Goal: Task Accomplishment & Management: Use online tool/utility

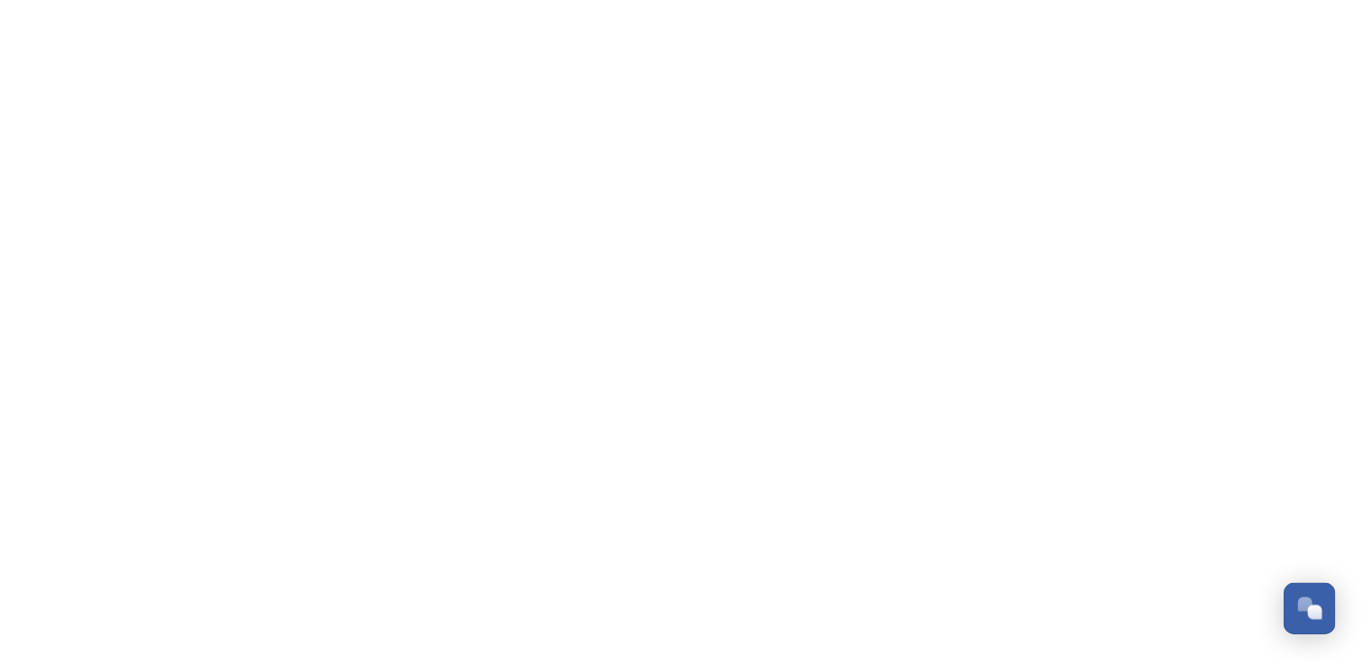
scroll to position [8264, 0]
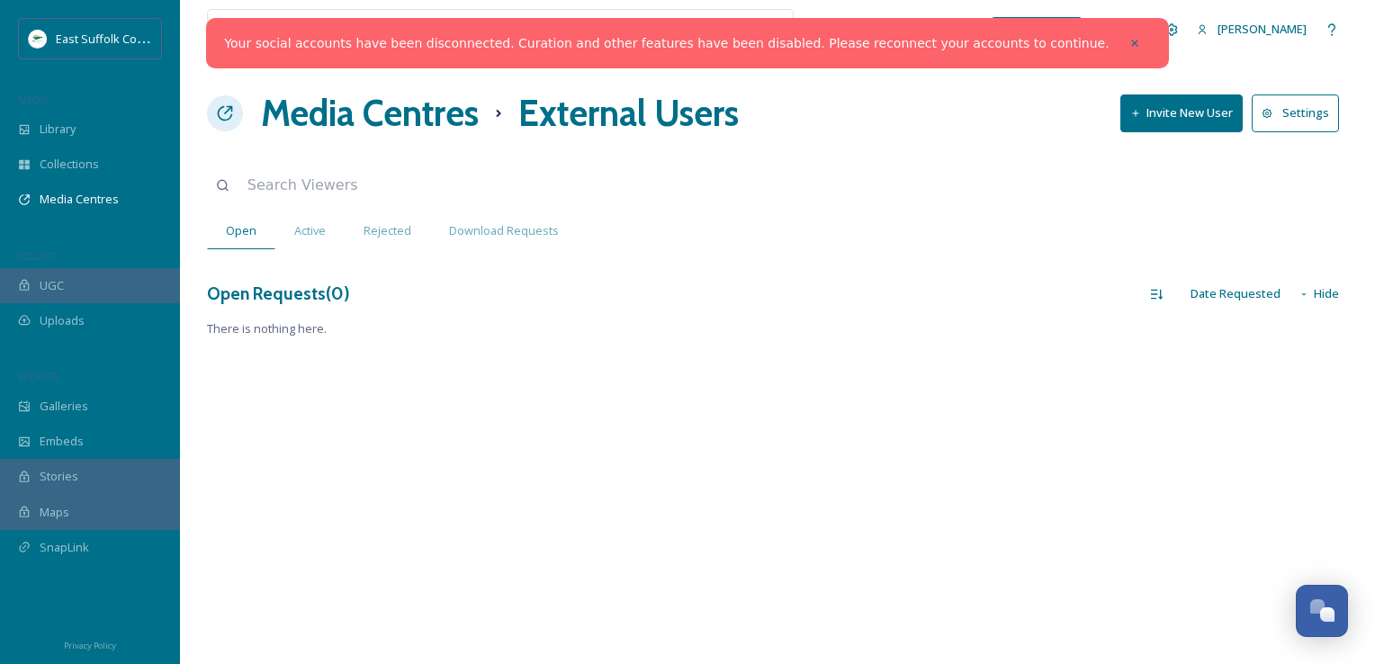
click at [1129, 45] on icon at bounding box center [1135, 43] width 13 height 13
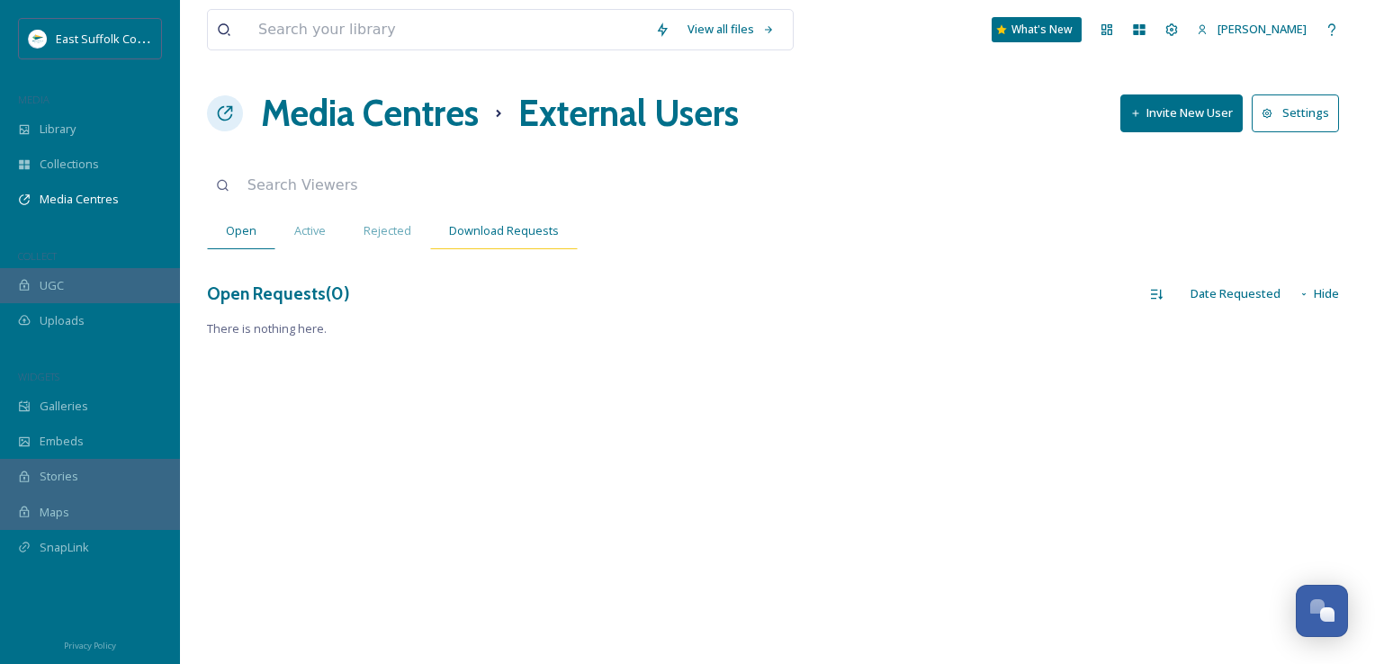
click at [511, 235] on span "Download Requests" at bounding box center [504, 230] width 110 height 17
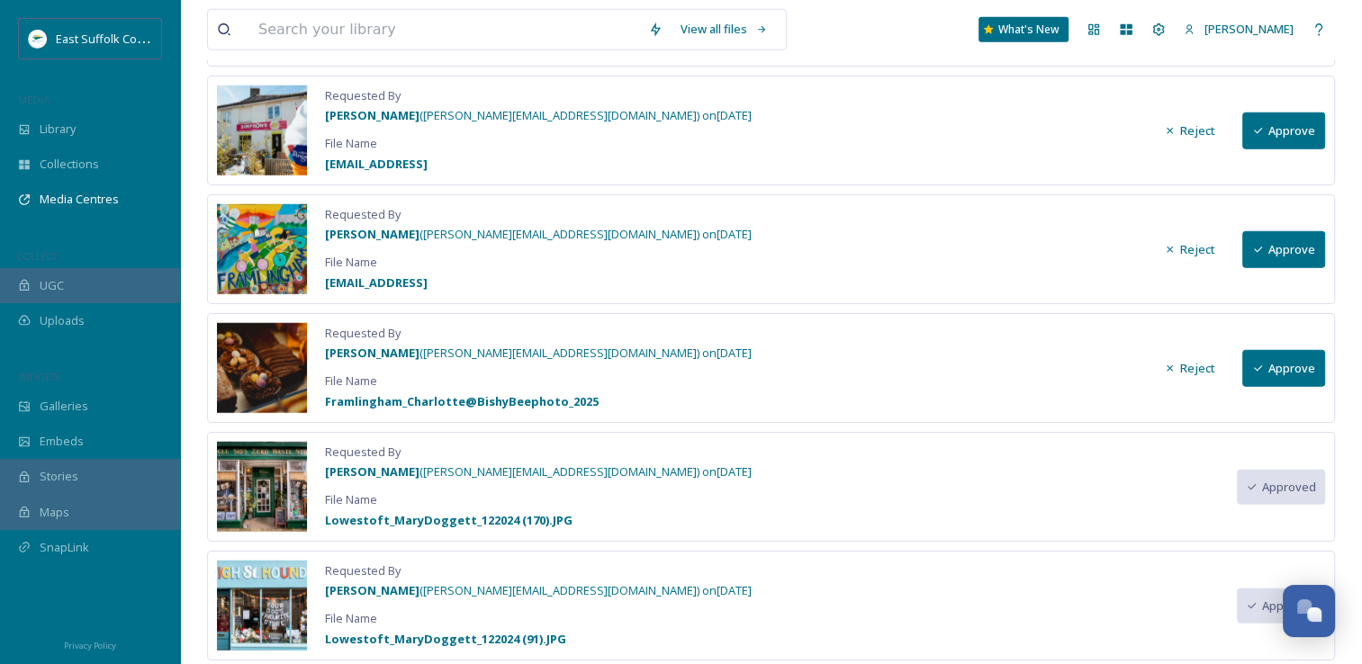
scroll to position [4680, 0]
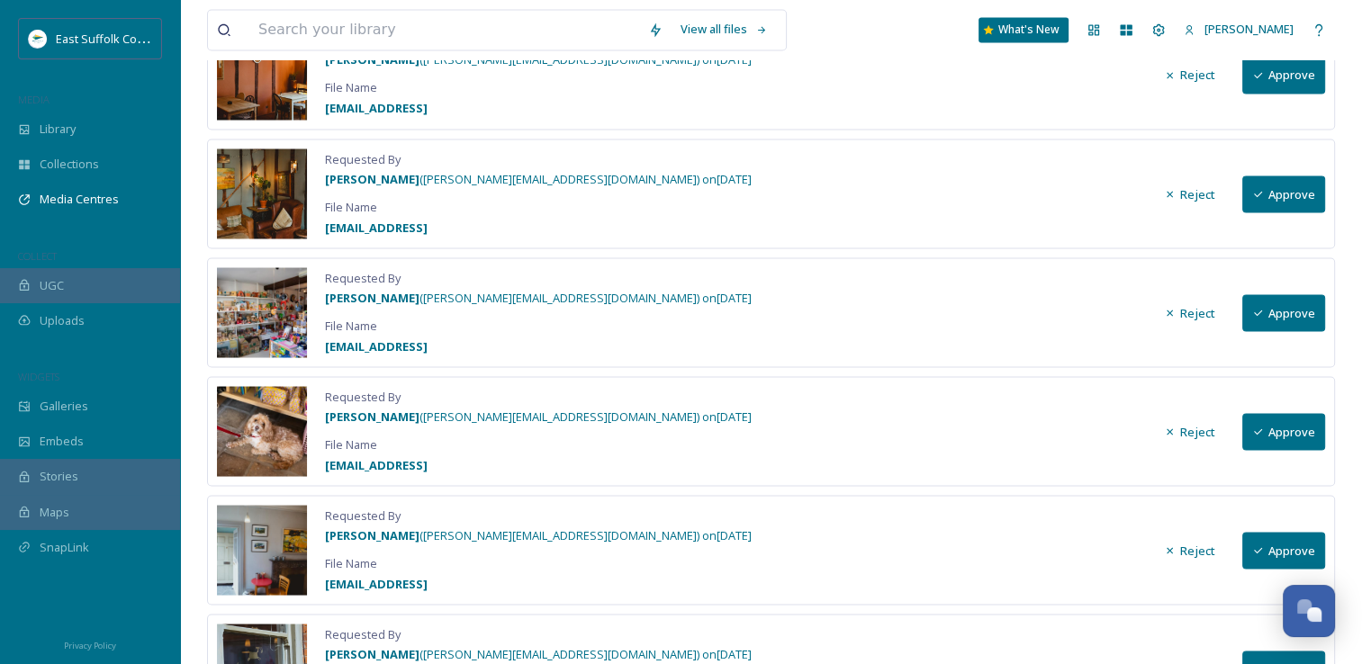
drag, startPoint x: 414, startPoint y: 488, endPoint x: 403, endPoint y: 333, distance: 155.2
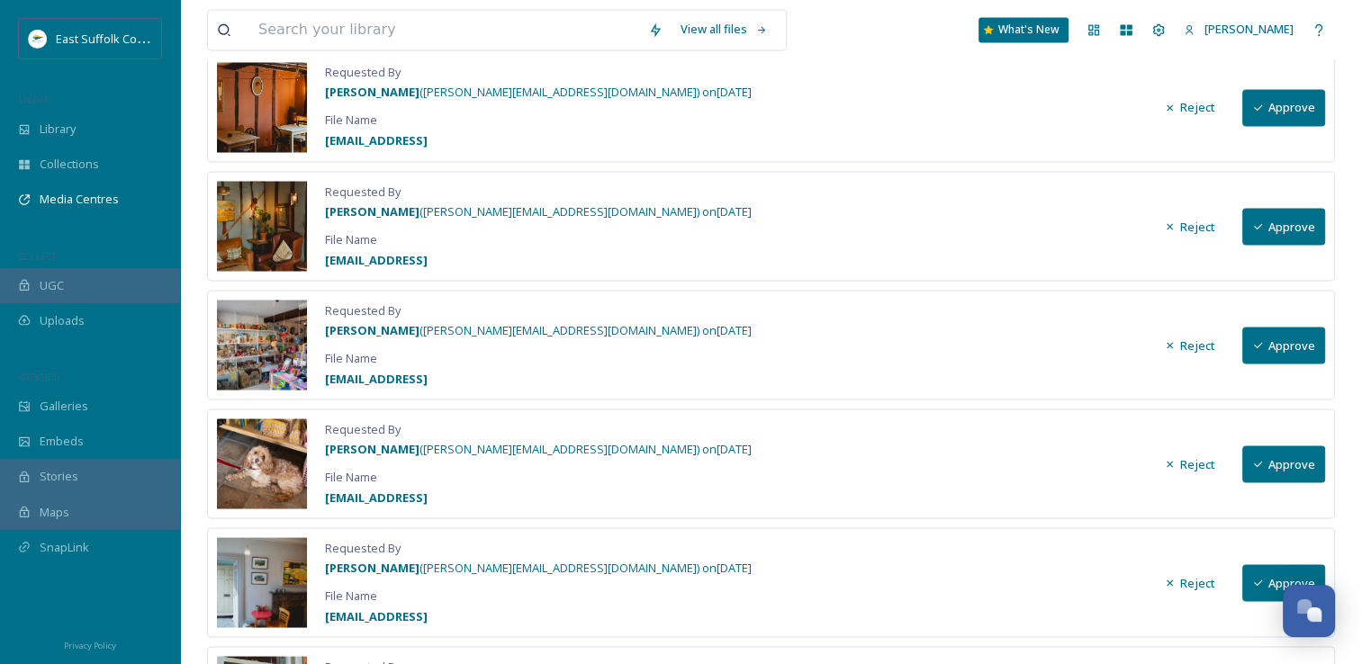
drag, startPoint x: 403, startPoint y: 333, endPoint x: 399, endPoint y: 325, distance: 9.3
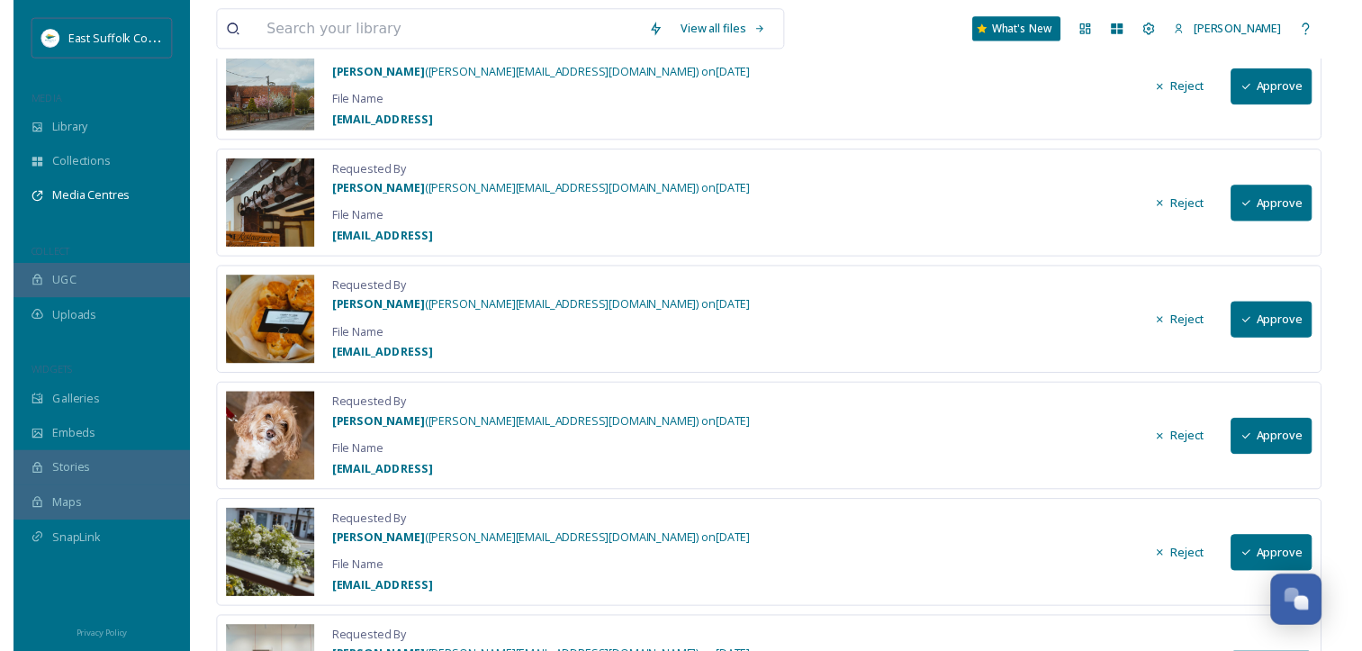
scroll to position [0, 0]
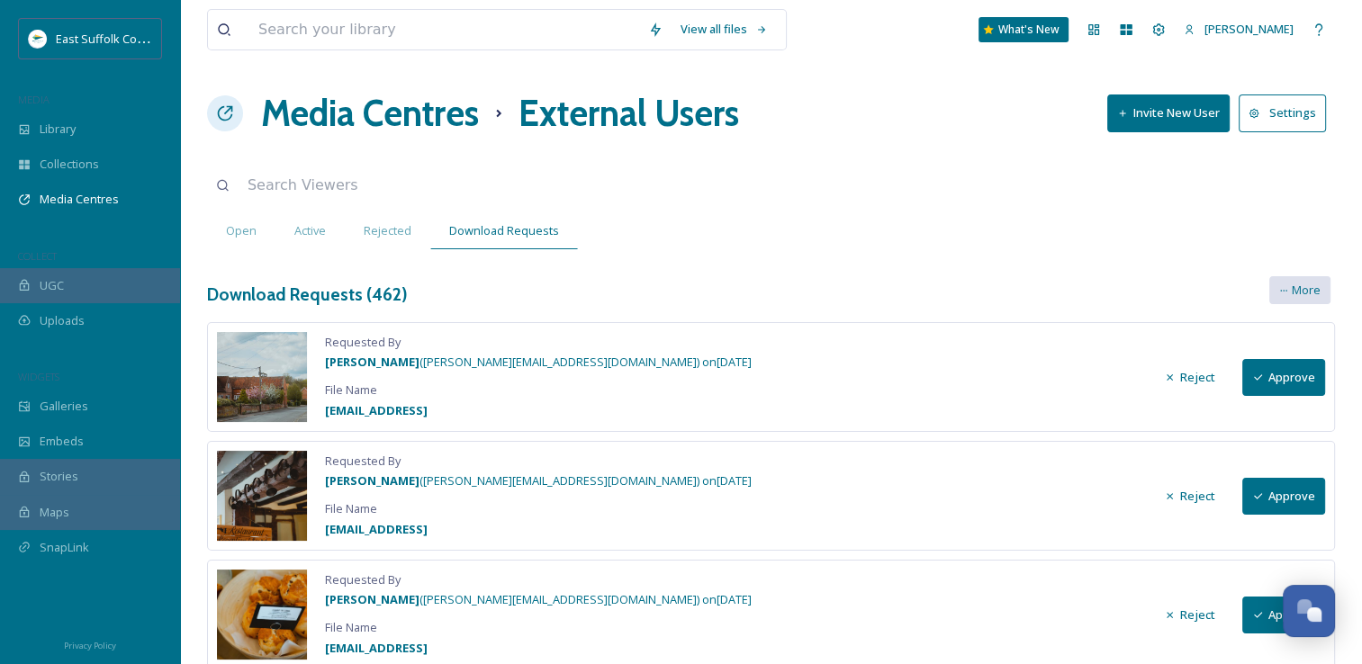
click at [1281, 286] on icon at bounding box center [1283, 290] width 9 height 9
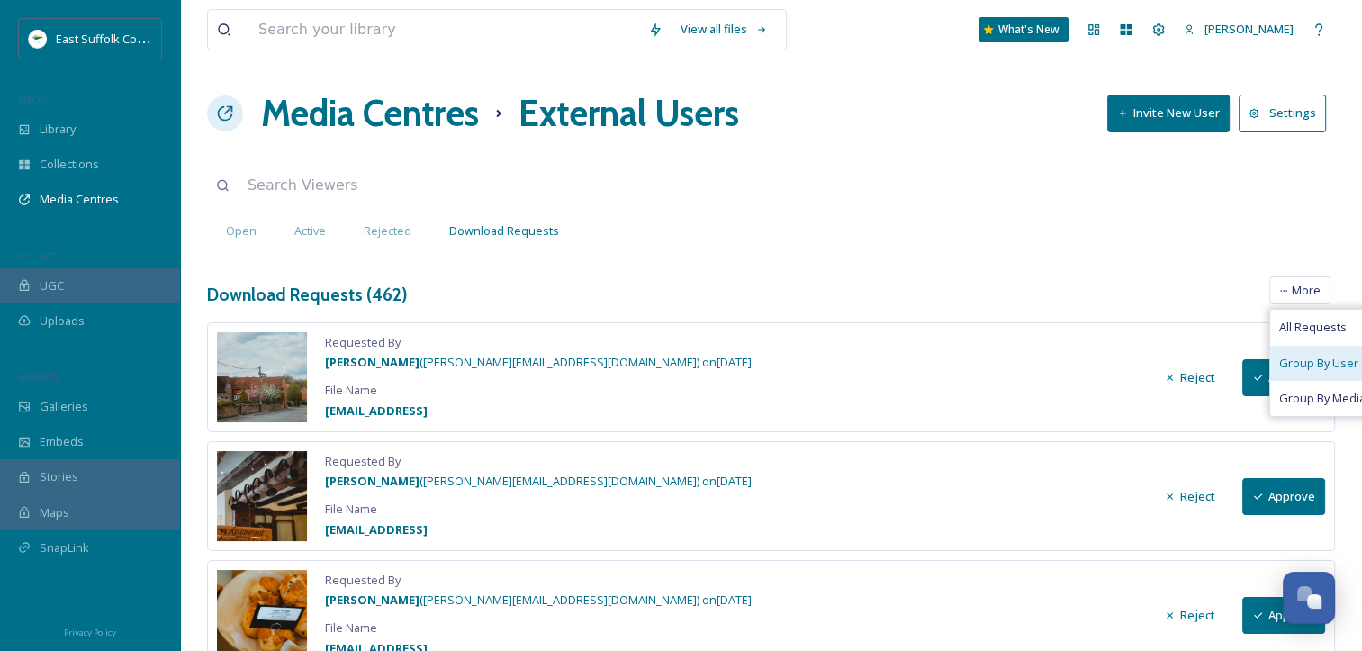
click at [1308, 362] on span "Group By User" at bounding box center [1318, 363] width 79 height 17
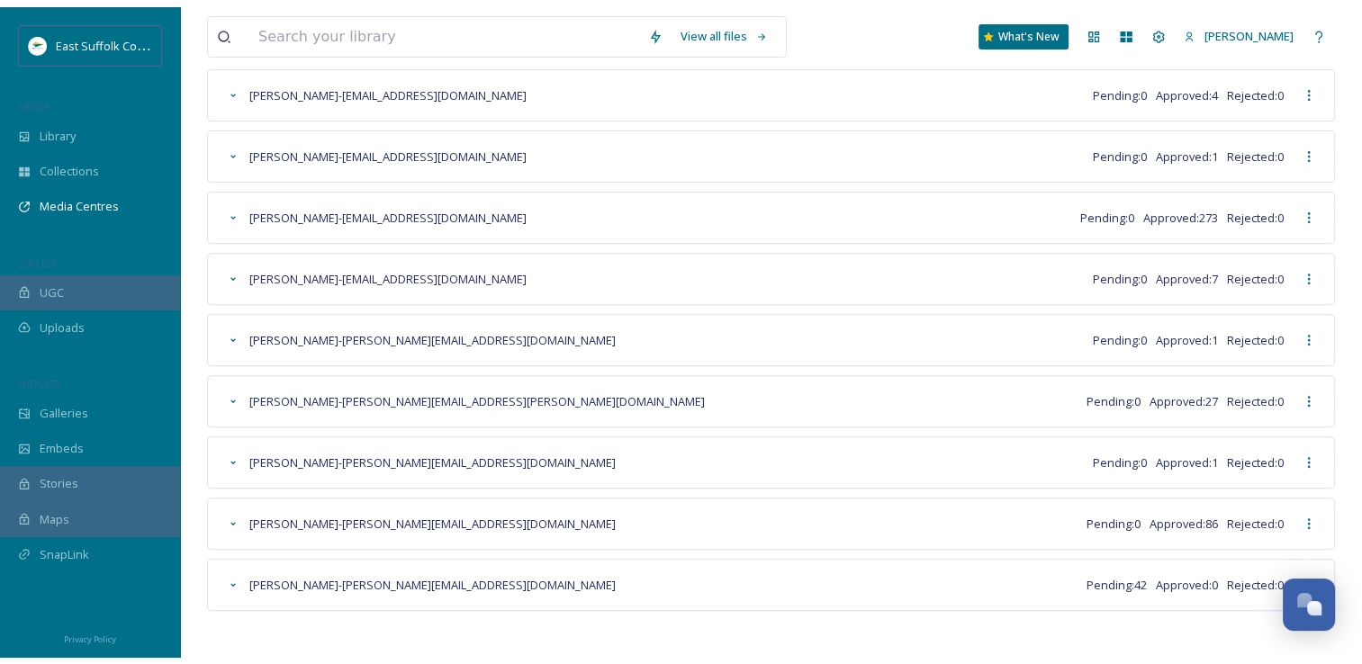
scroll to position [628, 0]
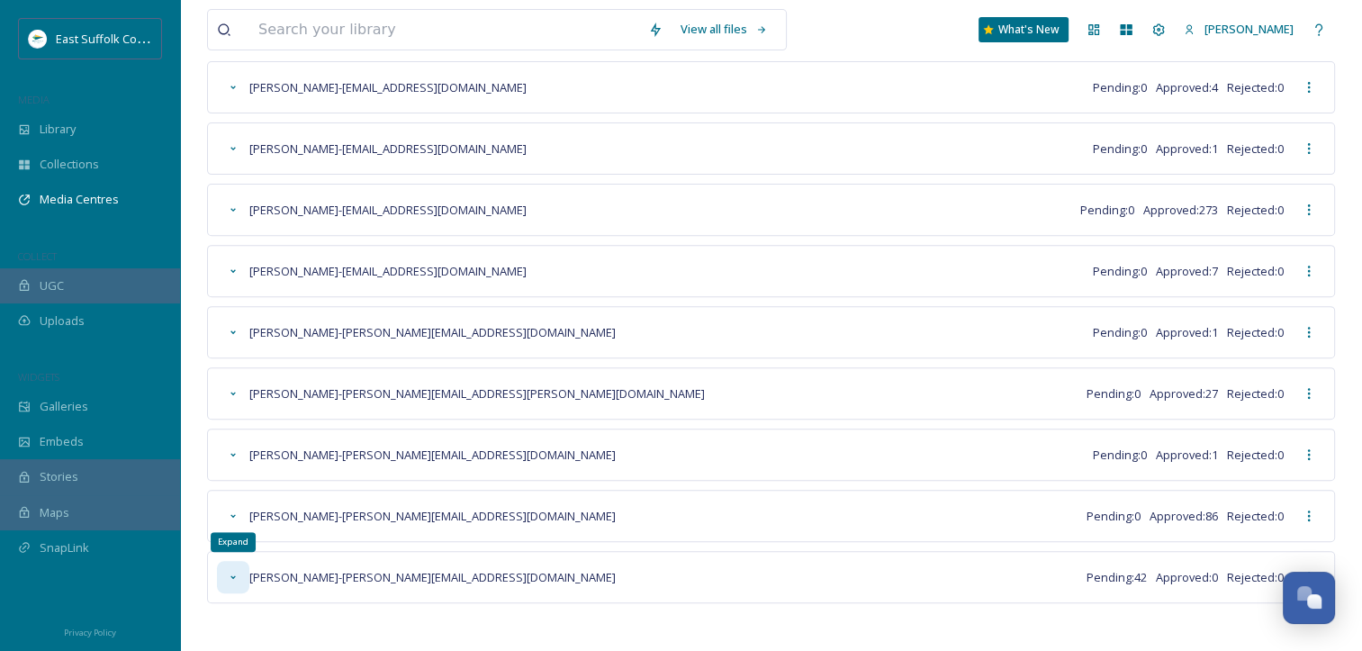
click at [230, 573] on div "Expand" at bounding box center [233, 577] width 32 height 32
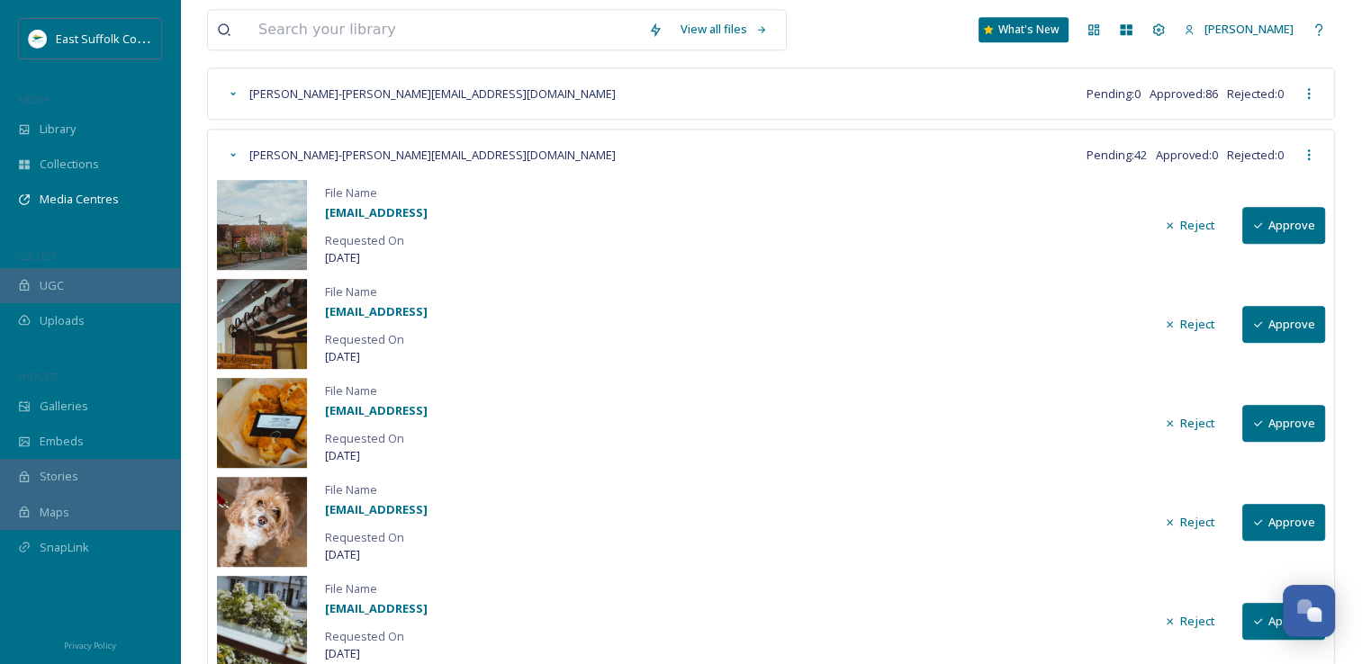
scroll to position [1019, 0]
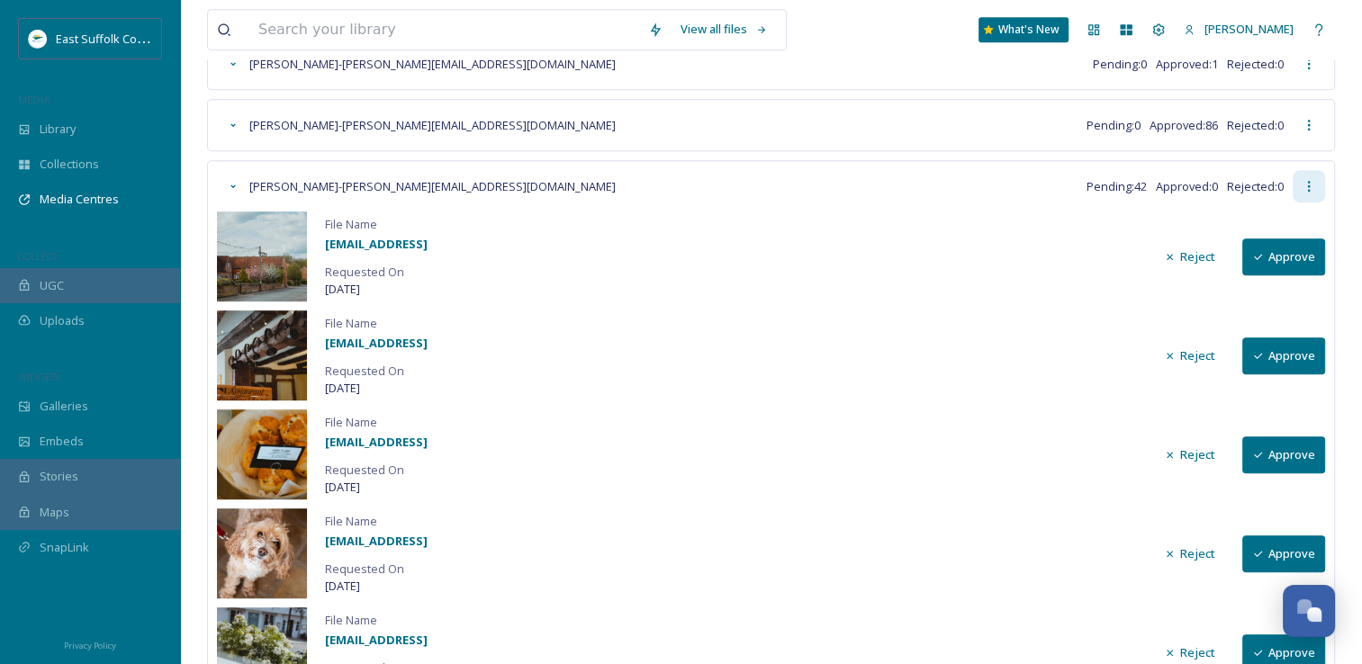
click at [1318, 182] on div at bounding box center [1308, 186] width 32 height 32
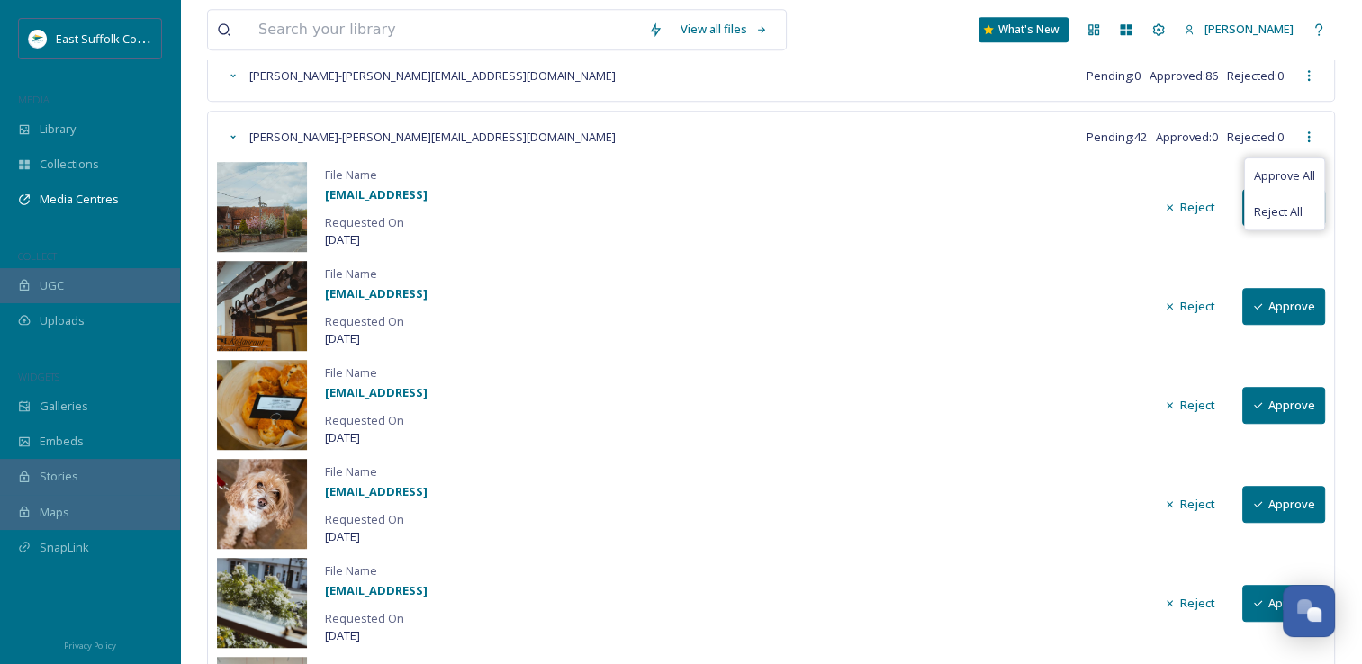
scroll to position [1037, 0]
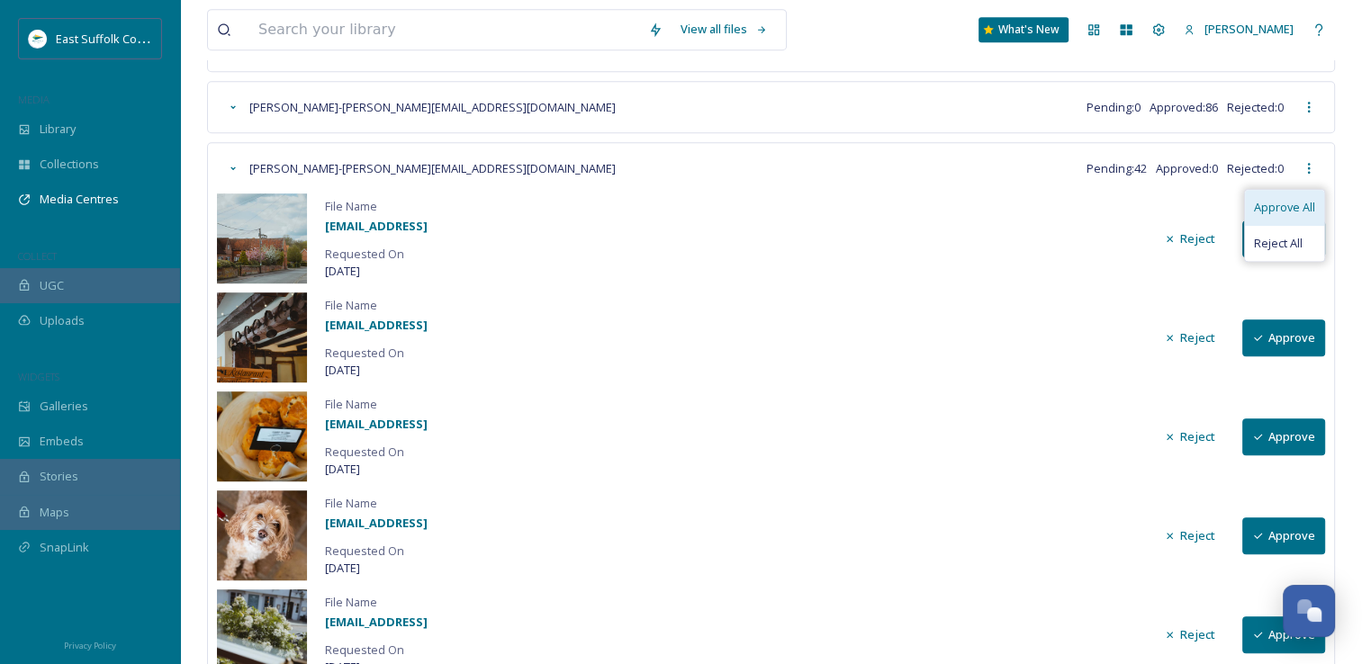
click at [1271, 201] on span "Approve All" at bounding box center [1284, 207] width 61 height 17
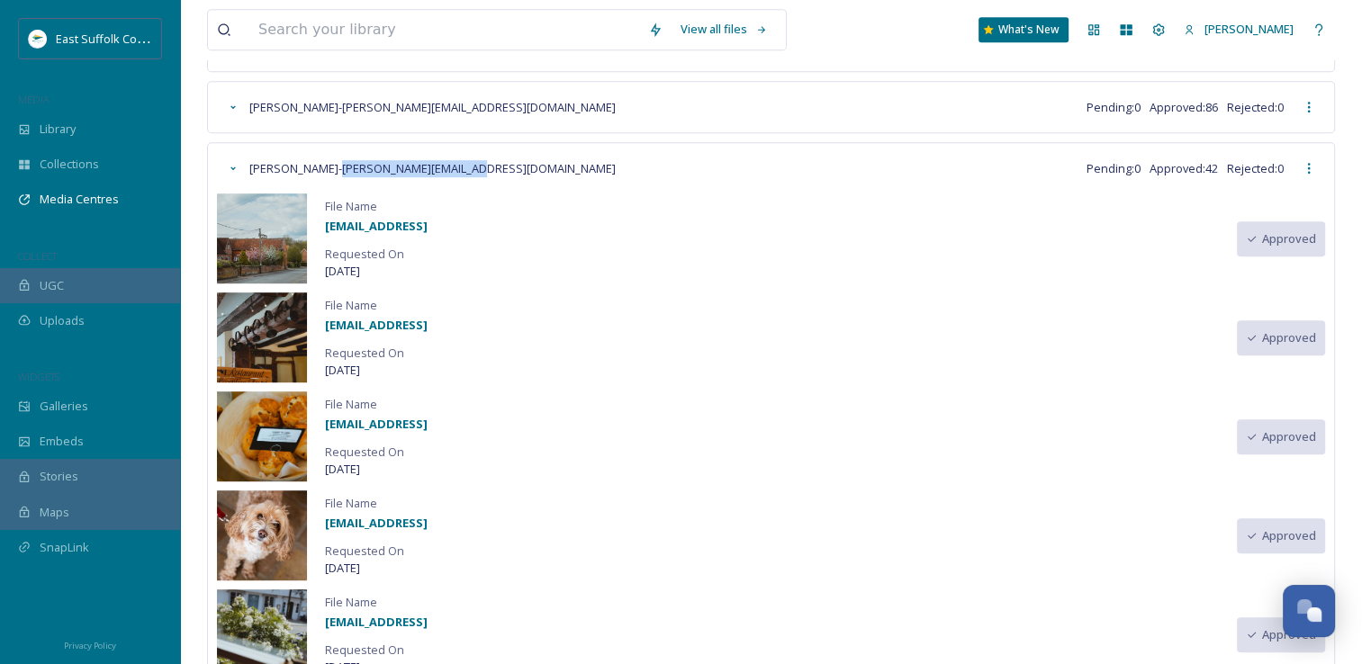
drag, startPoint x: 449, startPoint y: 164, endPoint x: 329, endPoint y: 167, distance: 119.7
click at [329, 167] on div "[PERSON_NAME] Want - [PERSON_NAME][EMAIL_ADDRESS][DOMAIN_NAME] Pending: 0 Appro…" at bounding box center [755, 168] width 1076 height 32
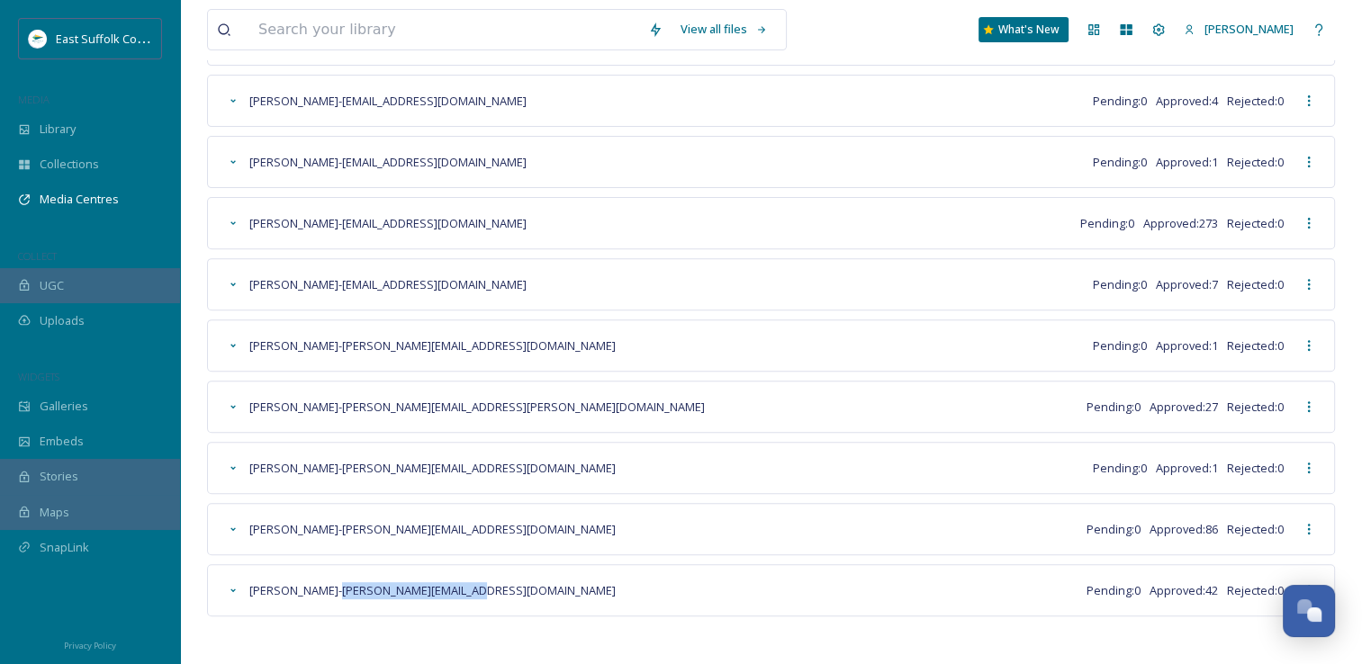
copy span "[PERSON_NAME][EMAIL_ADDRESS][DOMAIN_NAME]"
click at [800, 574] on div "[PERSON_NAME] Want - [PERSON_NAME][EMAIL_ADDRESS][DOMAIN_NAME] Pending: 0 Appro…" at bounding box center [755, 590] width 1076 height 32
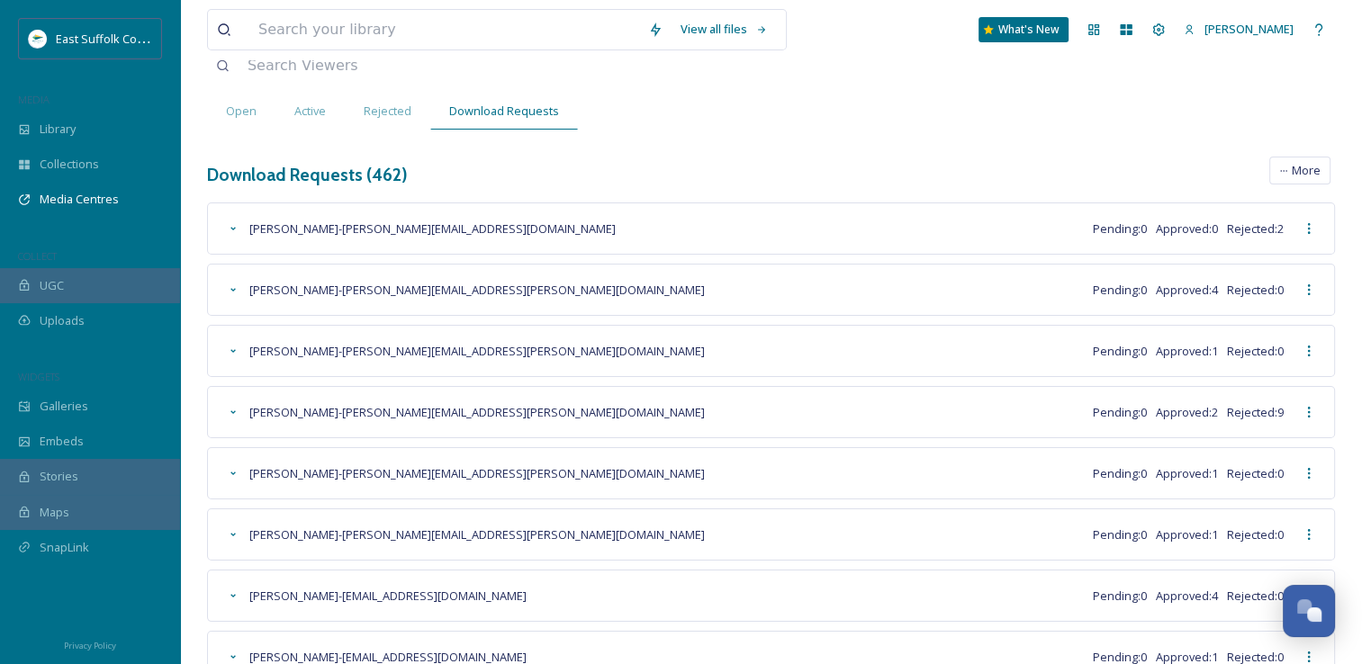
scroll to position [0, 0]
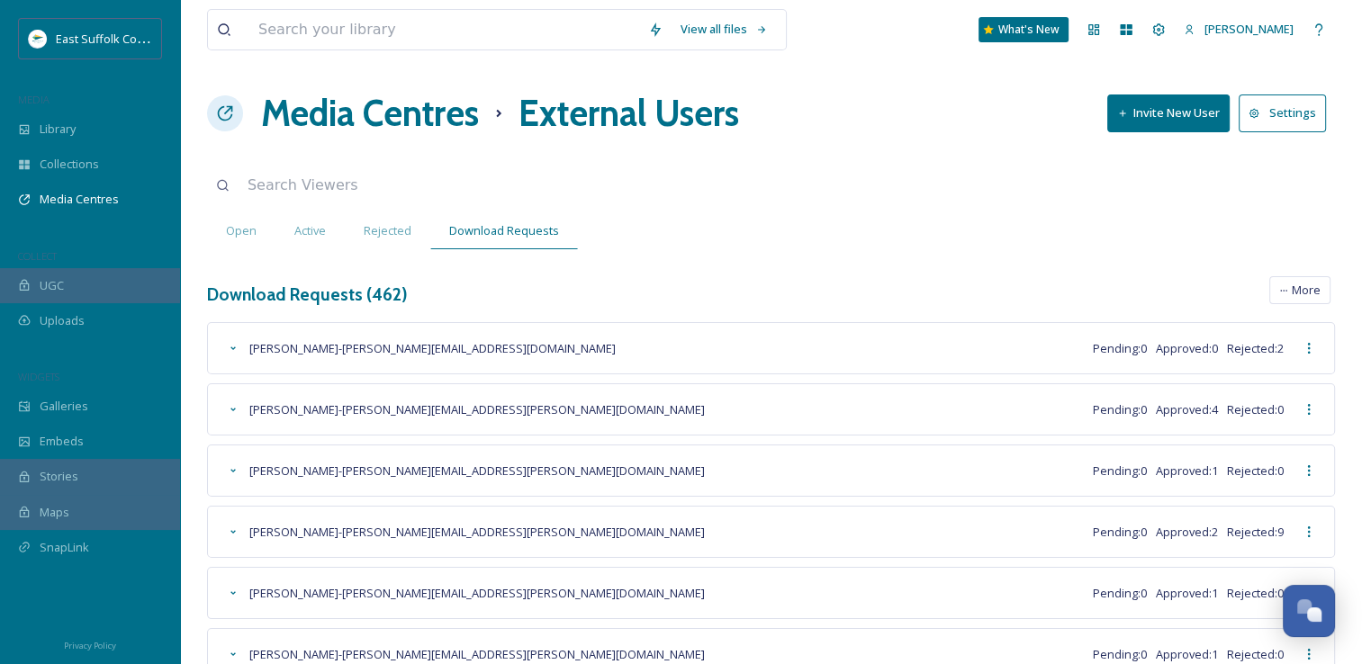
click at [361, 111] on h1 "Media Centres" at bounding box center [370, 113] width 218 height 54
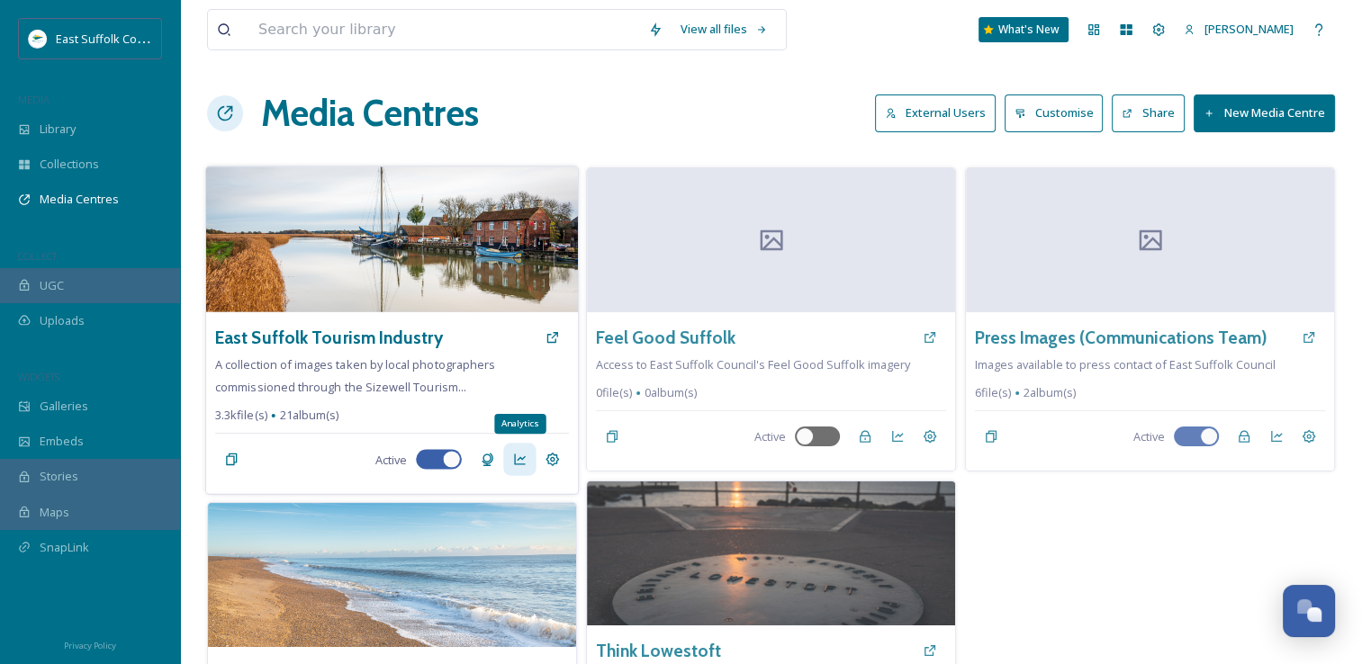
click at [520, 453] on icon at bounding box center [519, 460] width 14 height 14
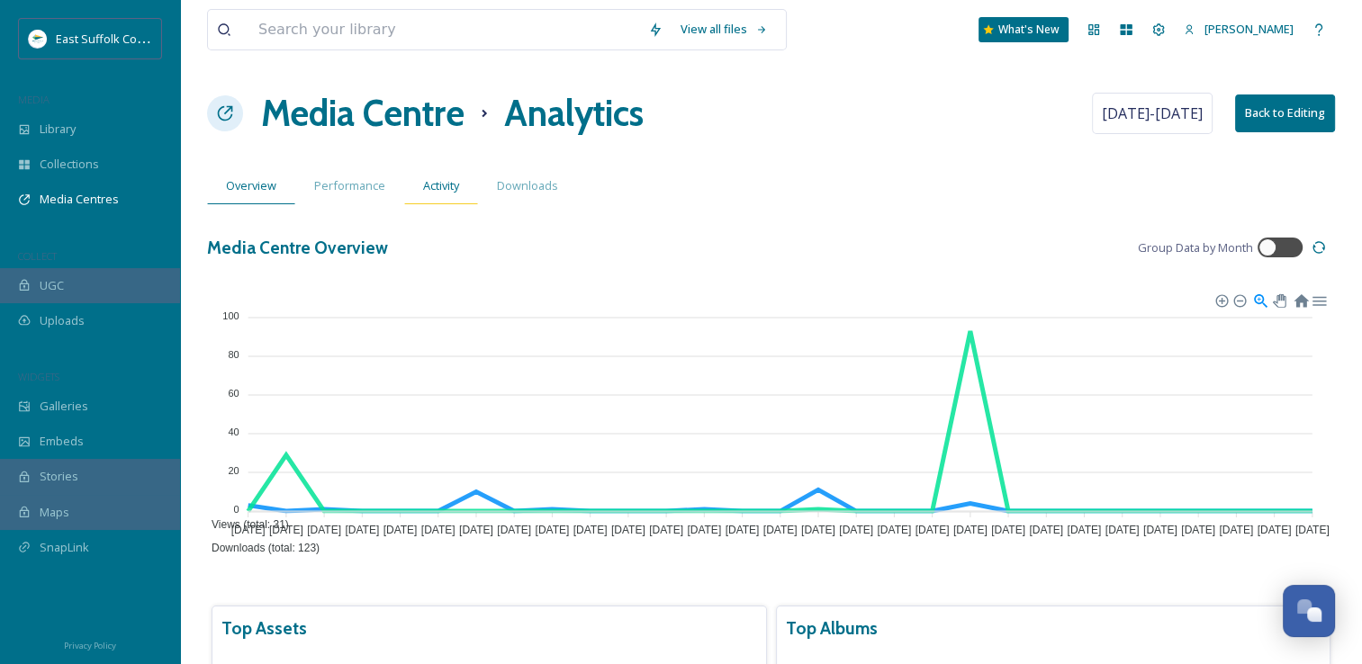
click at [414, 195] on div "Activity" at bounding box center [441, 185] width 74 height 37
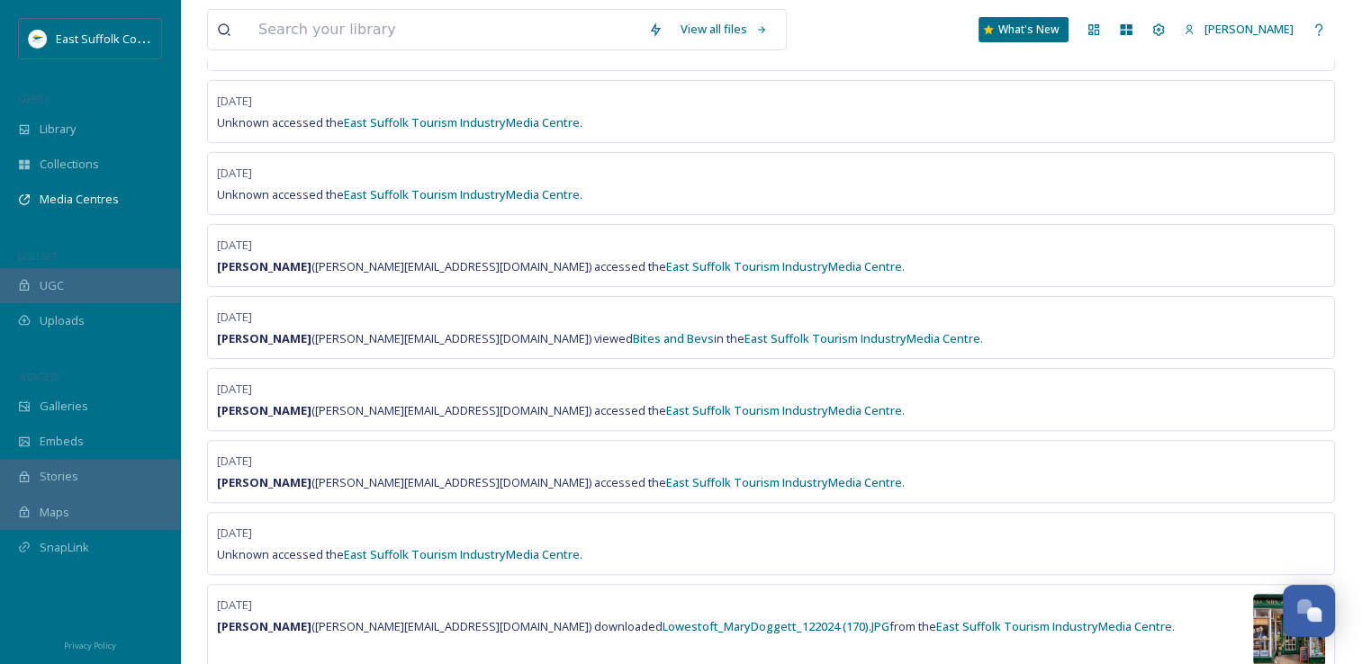
scroll to position [90, 0]
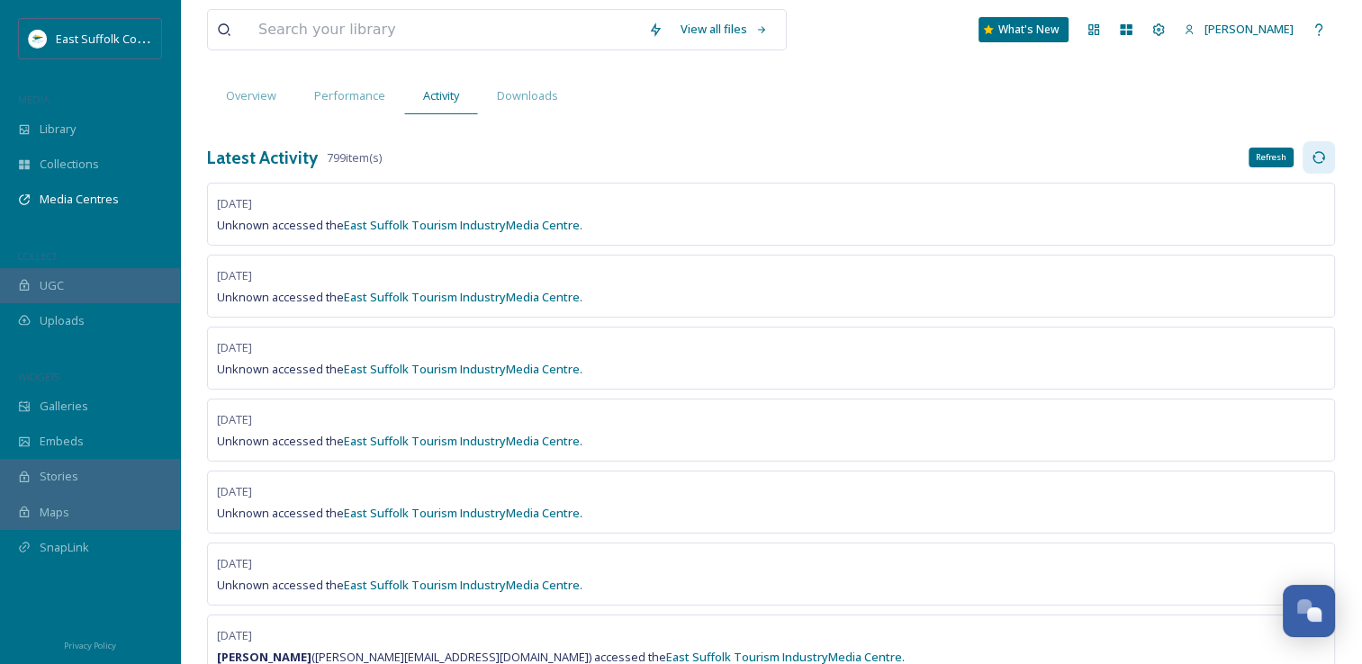
click at [1315, 158] on icon at bounding box center [1318, 157] width 14 height 14
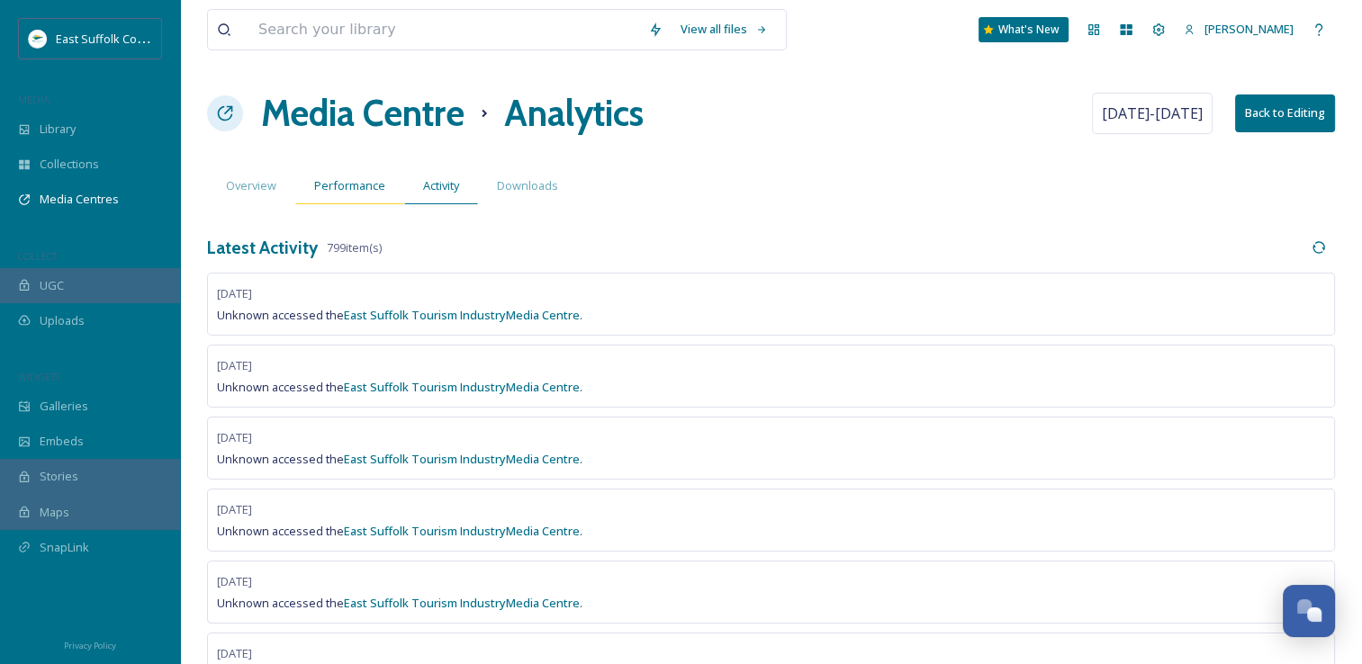
click at [365, 195] on div "Performance" at bounding box center [349, 185] width 109 height 37
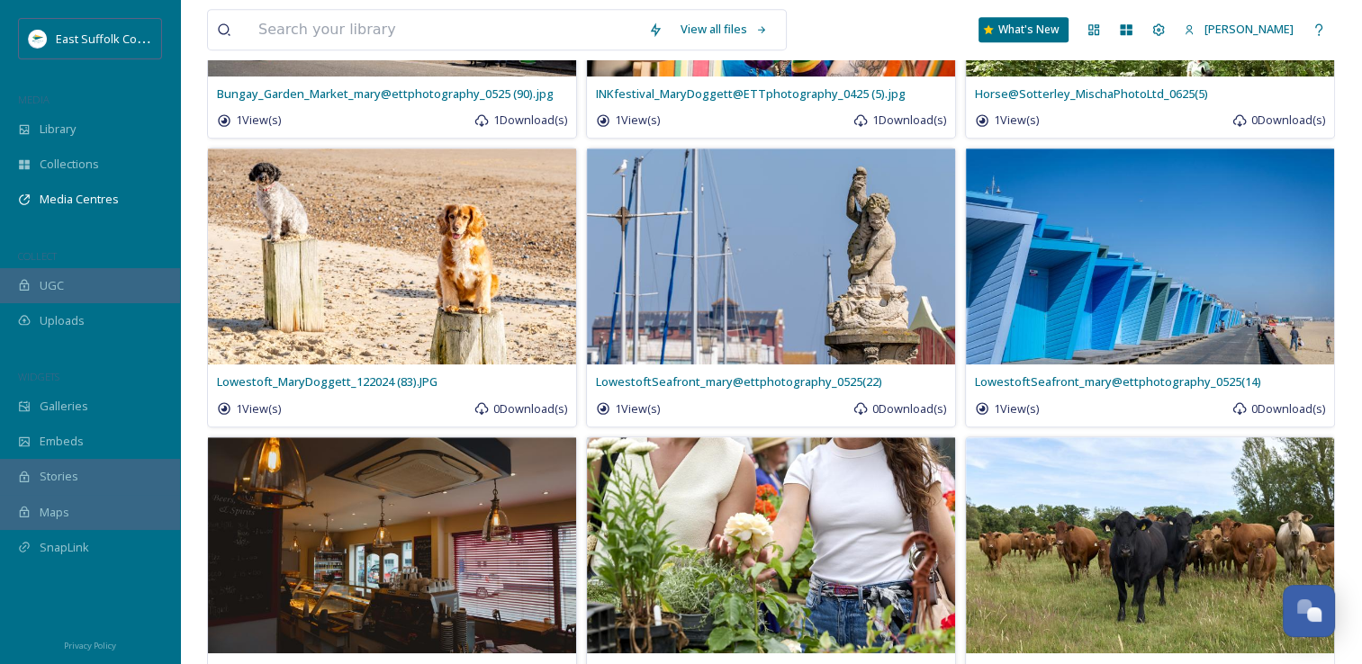
scroll to position [1620, 0]
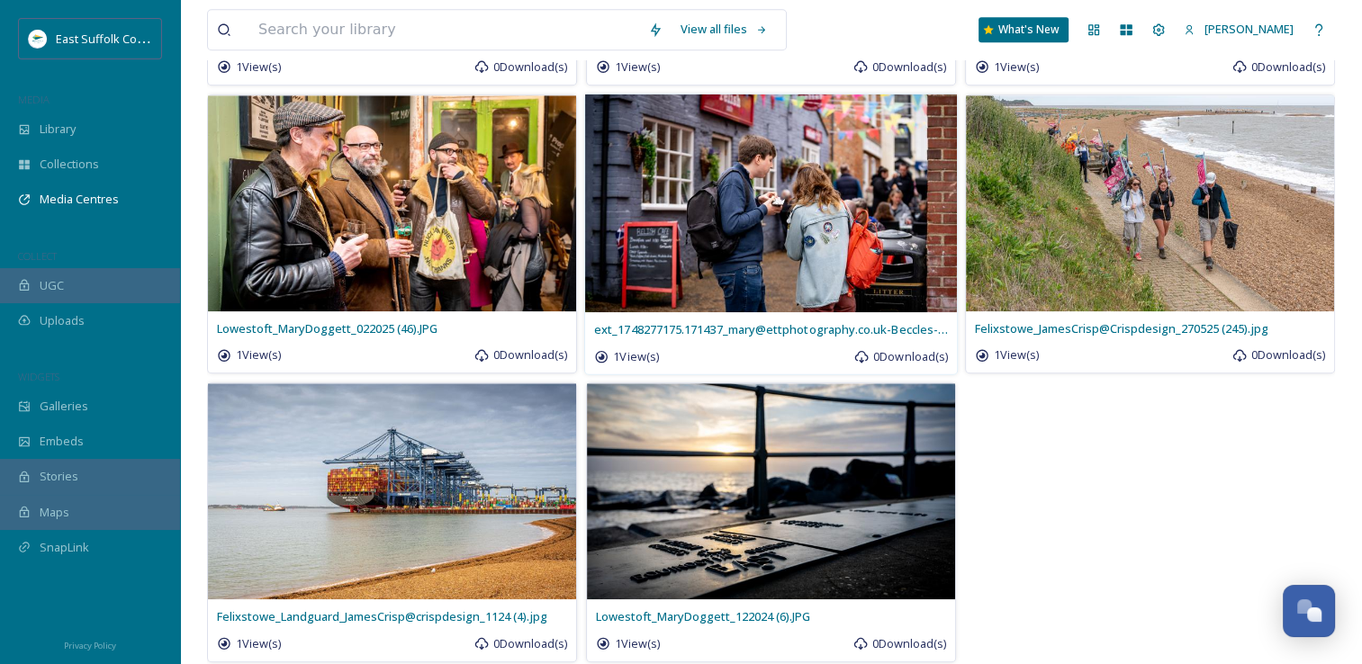
drag, startPoint x: 734, startPoint y: 445, endPoint x: 701, endPoint y: 111, distance: 335.6
drag, startPoint x: 762, startPoint y: 364, endPoint x: 781, endPoint y: 133, distance: 231.2
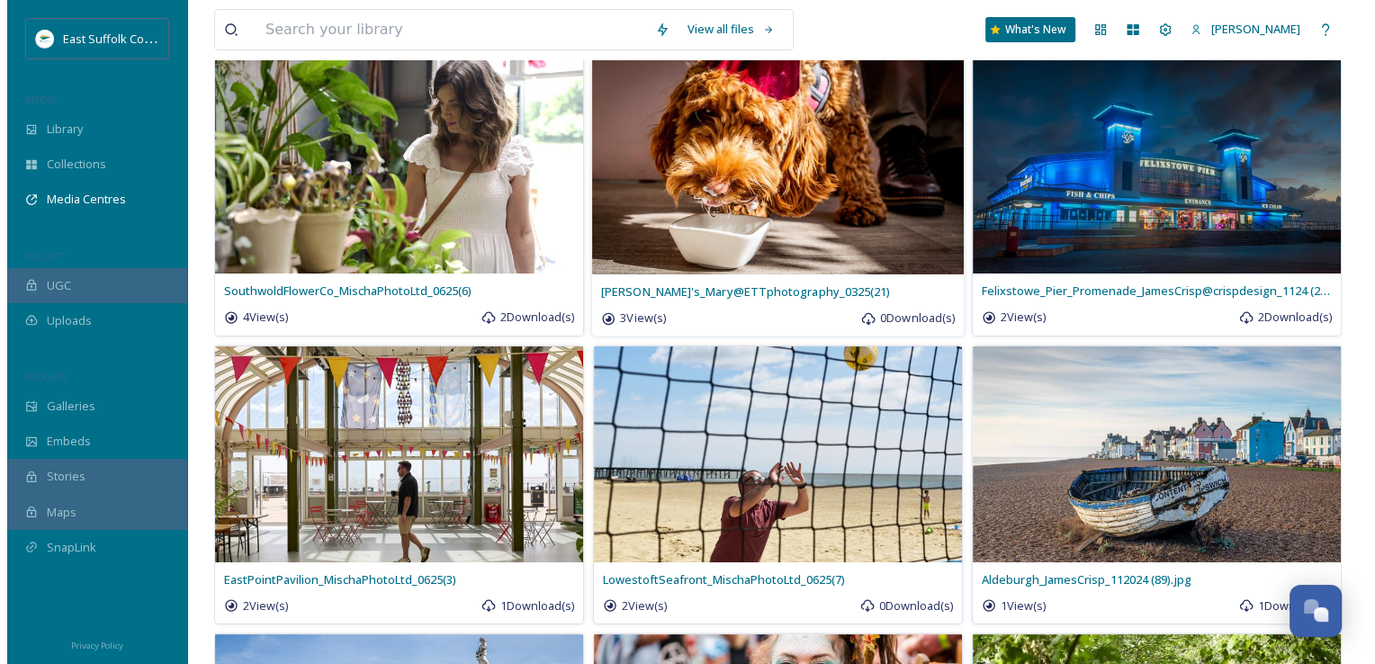
scroll to position [0, 0]
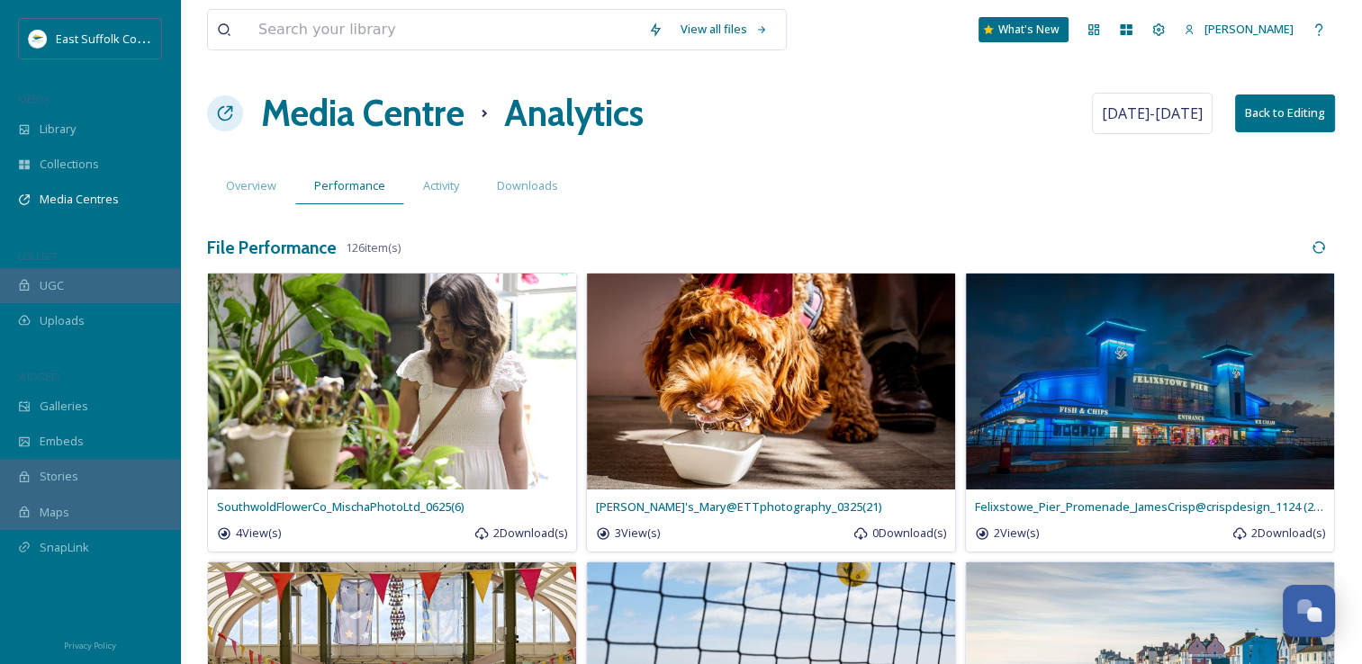
click at [351, 122] on h1 "Media Centre" at bounding box center [362, 113] width 203 height 54
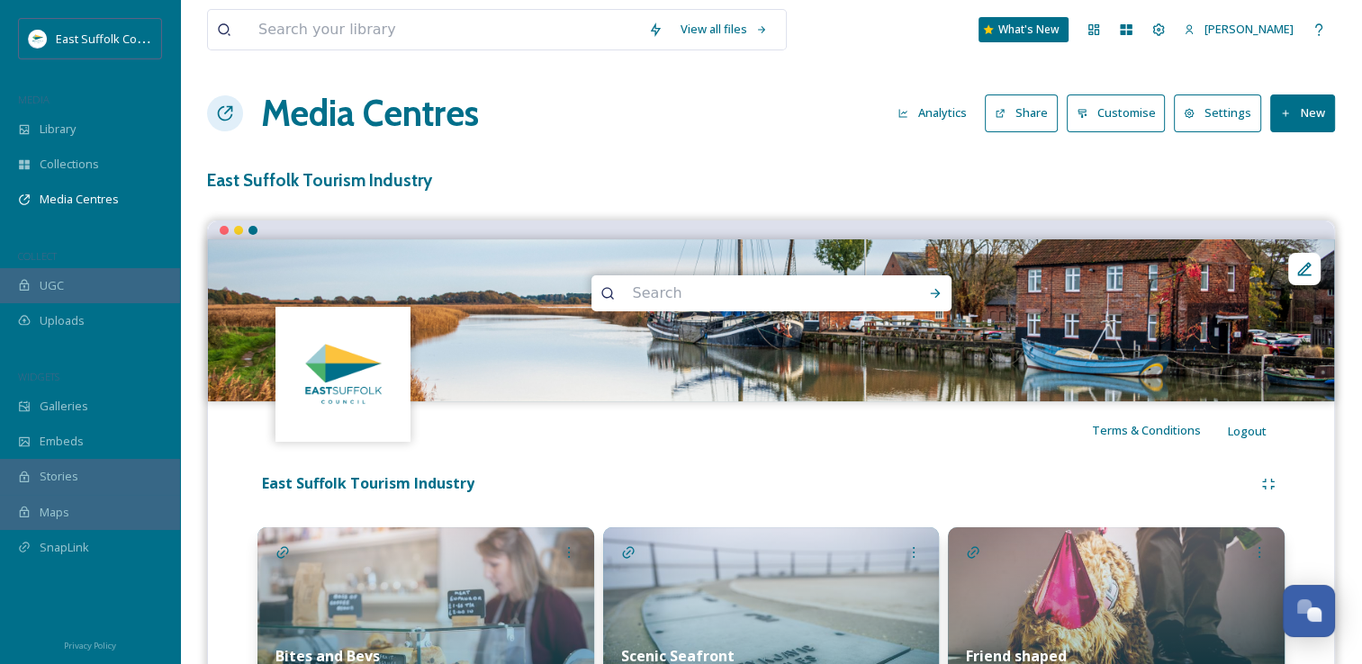
click at [285, 192] on h3 "East Suffolk Tourism Industry" at bounding box center [771, 180] width 1128 height 26
click at [328, 144] on div "View all files What's New [PERSON_NAME] Media Centres Analytics Share Customise…" at bounding box center [771, 673] width 1182 height 1347
click at [329, 124] on h1 "Media Centres" at bounding box center [370, 113] width 218 height 54
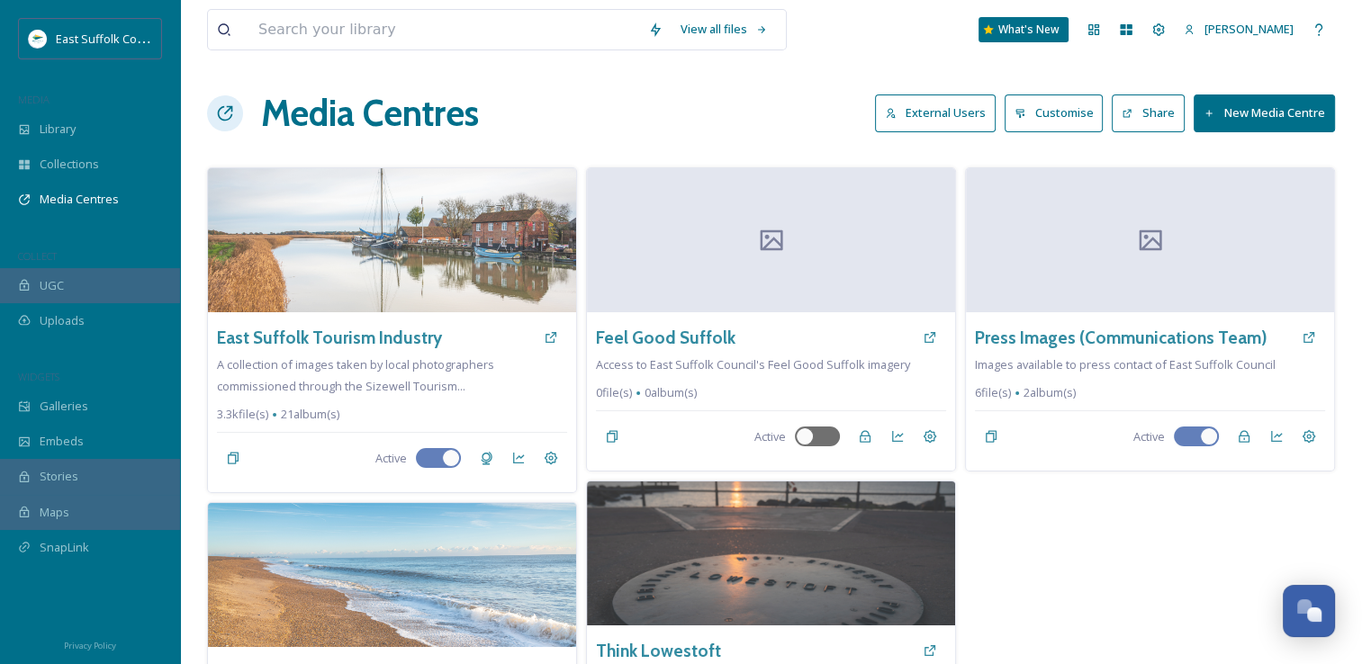
drag, startPoint x: 665, startPoint y: 141, endPoint x: 649, endPoint y: 135, distance: 17.4
click at [664, 141] on div "View all files What's New [PERSON_NAME] Media Centres External Users Customise …" at bounding box center [771, 414] width 1182 height 828
click at [19, 107] on div "MEDIA" at bounding box center [90, 99] width 180 height 23
click at [15, 121] on div "Library" at bounding box center [90, 129] width 180 height 35
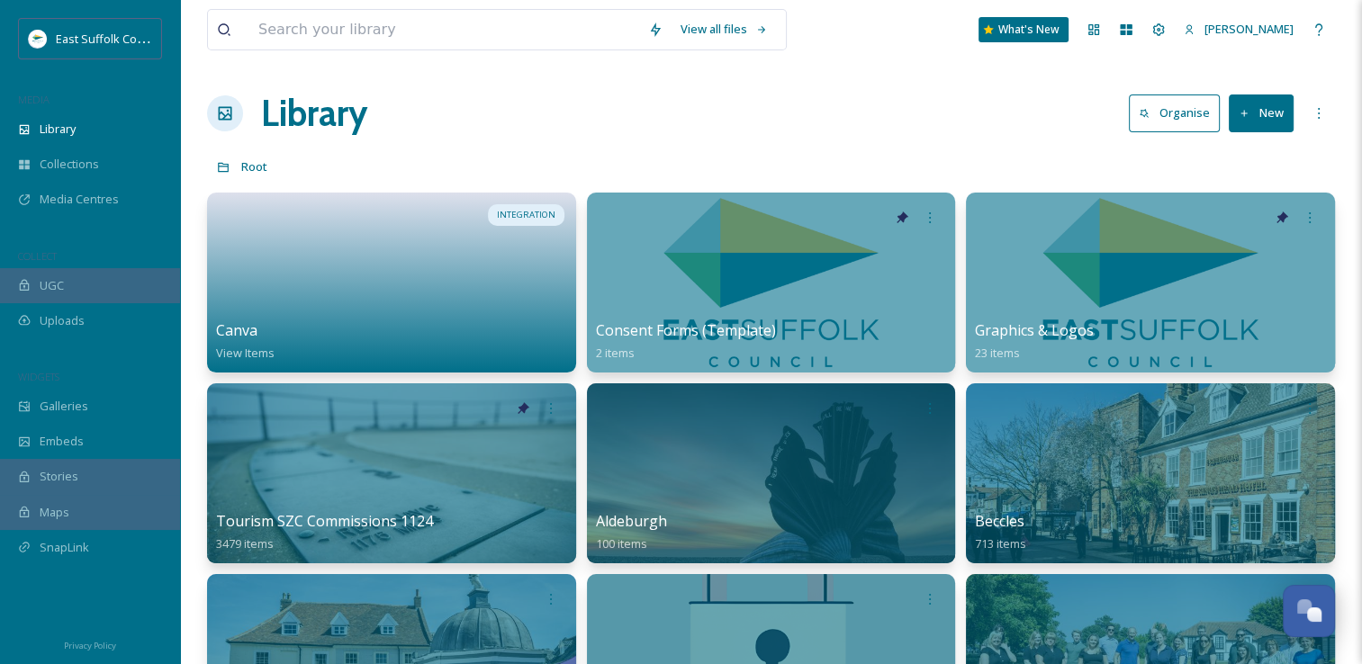
click at [755, 128] on div "Library Organise New" at bounding box center [771, 113] width 1128 height 54
